Goal: Task Accomplishment & Management: Manage account settings

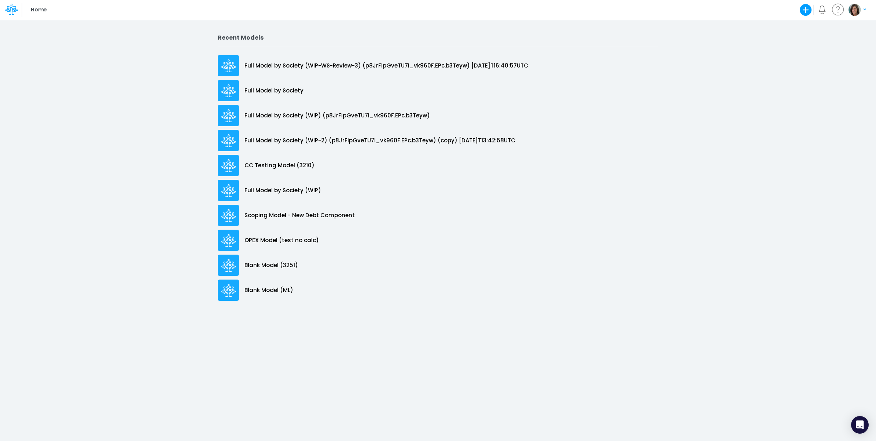
click at [850, 13] on img "button" at bounding box center [855, 10] width 12 height 12
click at [831, 45] on button "Log out" at bounding box center [827, 42] width 78 height 11
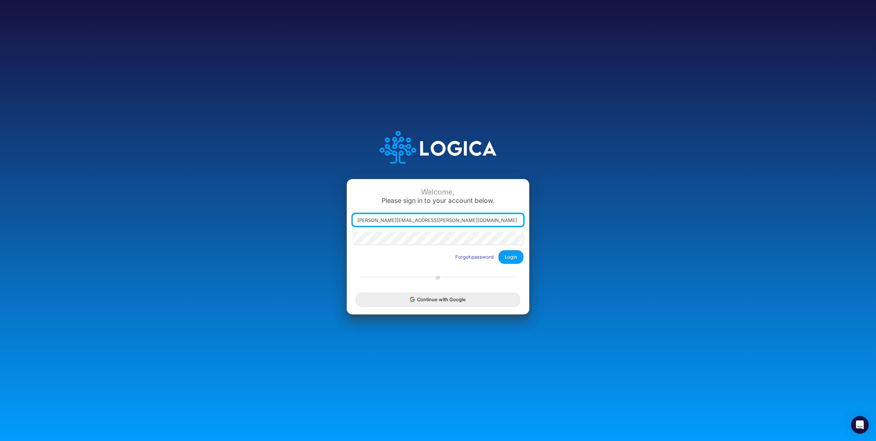
drag, startPoint x: 389, startPoint y: 222, endPoint x: 518, endPoint y: 220, distance: 128.7
click at [518, 220] on input "[PERSON_NAME][EMAIL_ADDRESS][PERSON_NAME][DOMAIN_NAME]" at bounding box center [438, 220] width 171 height 12
type input "[PERSON_NAME][EMAIL_ADDRESS][PERSON_NAME][DOMAIN_NAME]"
click at [515, 257] on button "Login" at bounding box center [511, 257] width 25 height 14
